Goal: Task Accomplishment & Management: Use online tool/utility

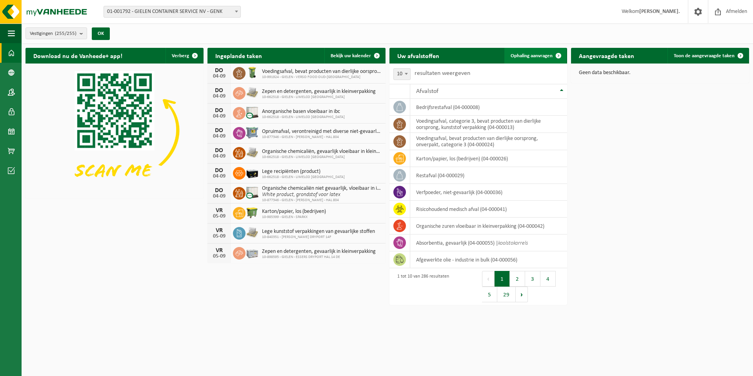
click at [543, 52] on link "Ophaling aanvragen" at bounding box center [535, 56] width 62 height 16
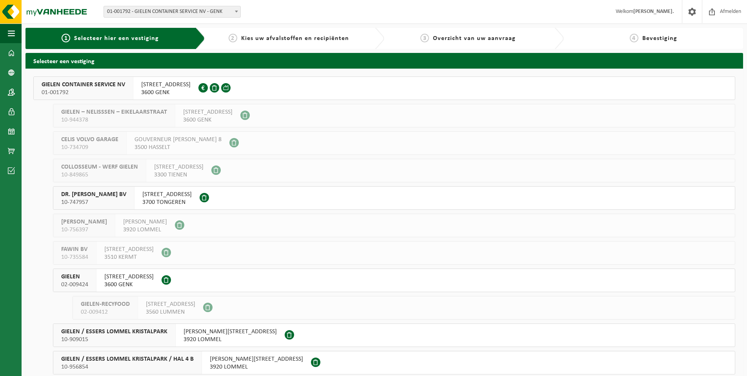
click at [94, 83] on span "GIELEN CONTAINER SERVICE NV" at bounding box center [83, 85] width 83 height 8
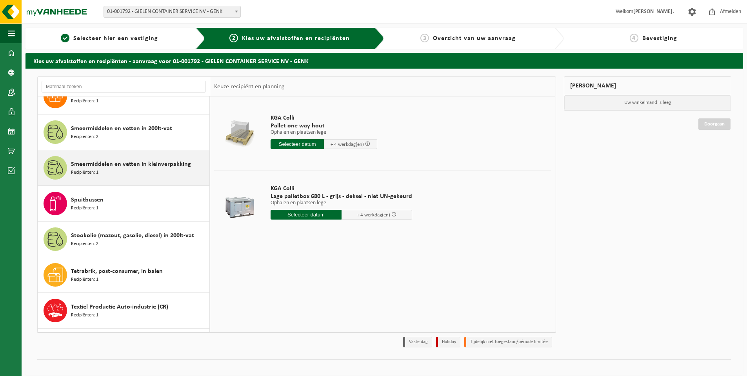
scroll to position [2117, 0]
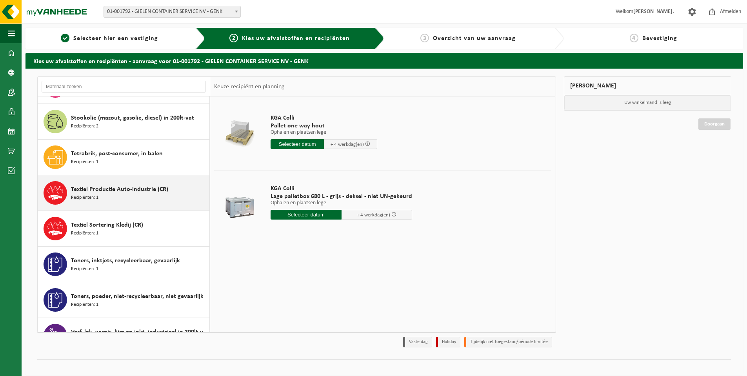
click at [128, 185] on span "Textiel Productie Auto-industrie (CR)" at bounding box center [119, 189] width 97 height 9
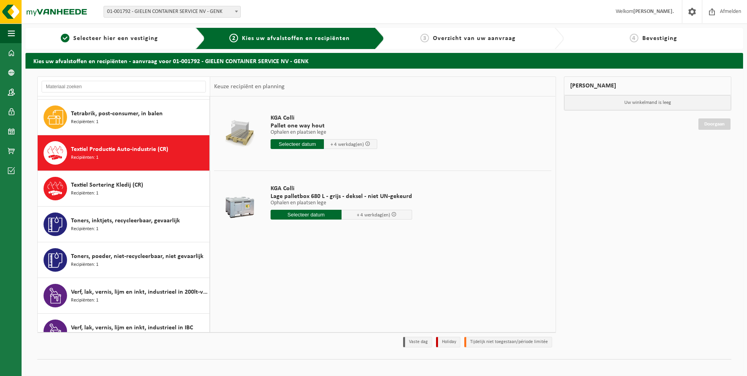
scroll to position [2184, 0]
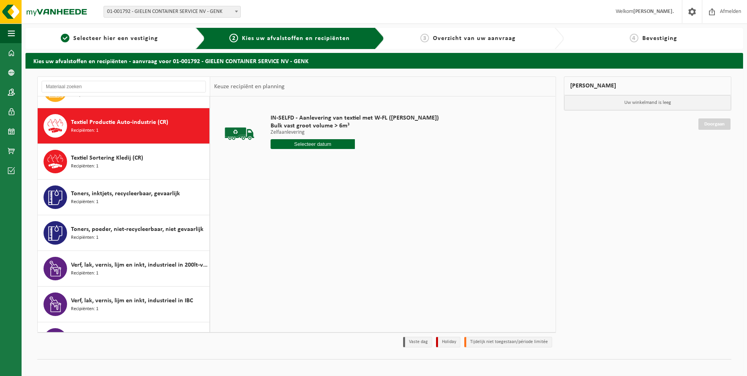
click at [298, 143] on input "text" at bounding box center [312, 144] width 84 height 10
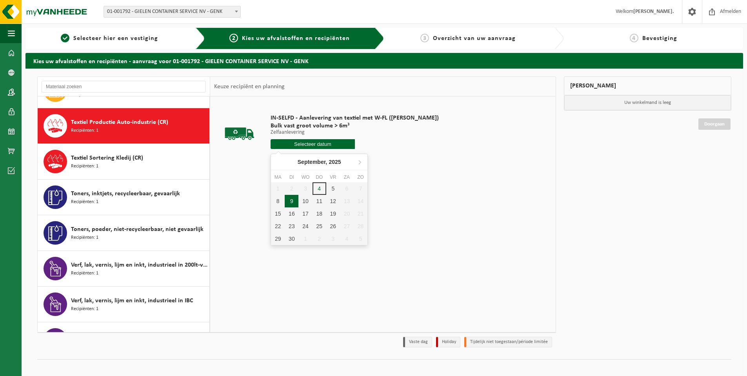
click at [293, 199] on div "9" at bounding box center [292, 201] width 14 height 13
type input "Van 2025-09-09"
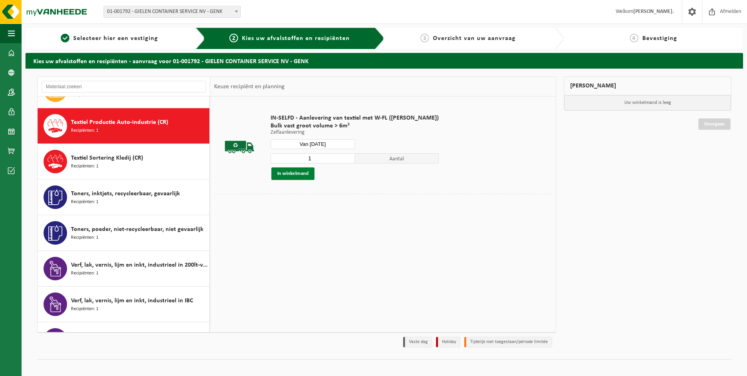
click at [300, 174] on button "In winkelmand" at bounding box center [292, 173] width 43 height 13
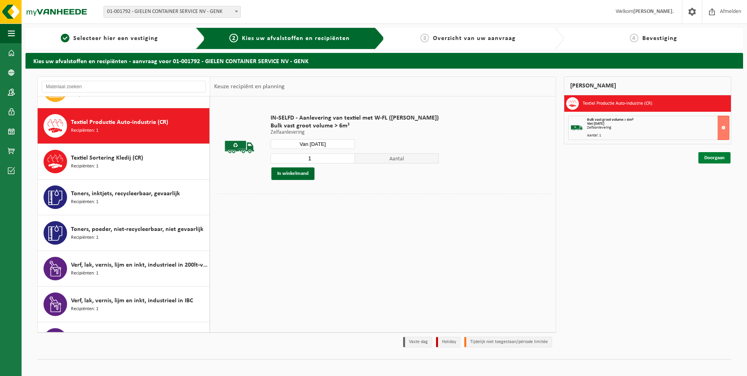
click at [705, 156] on link "Doorgaan" at bounding box center [714, 157] width 32 height 11
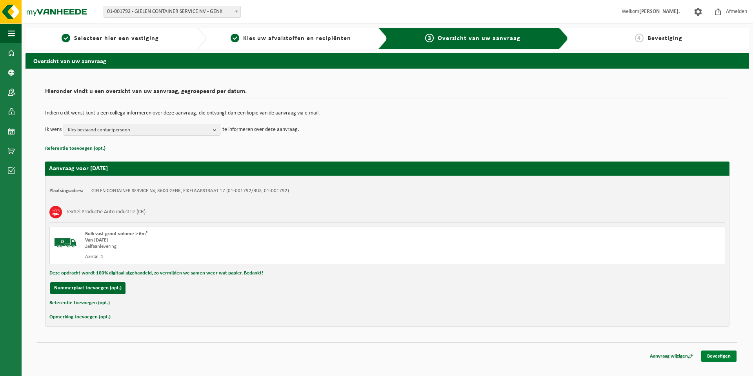
click at [719, 356] on link "Bevestigen" at bounding box center [718, 355] width 35 height 11
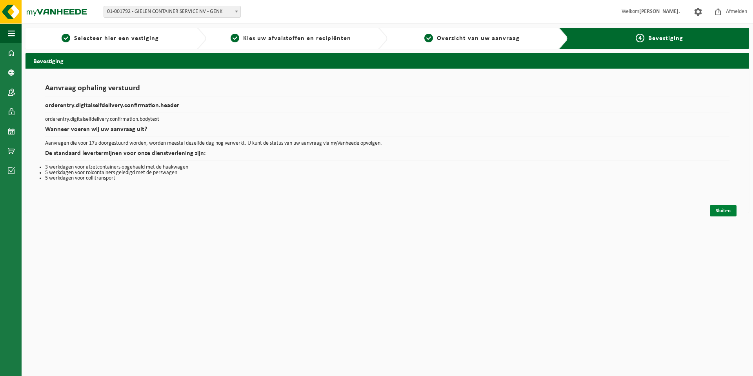
click at [715, 209] on link "Sluiten" at bounding box center [723, 210] width 27 height 11
